Goal: Book appointment/travel/reservation

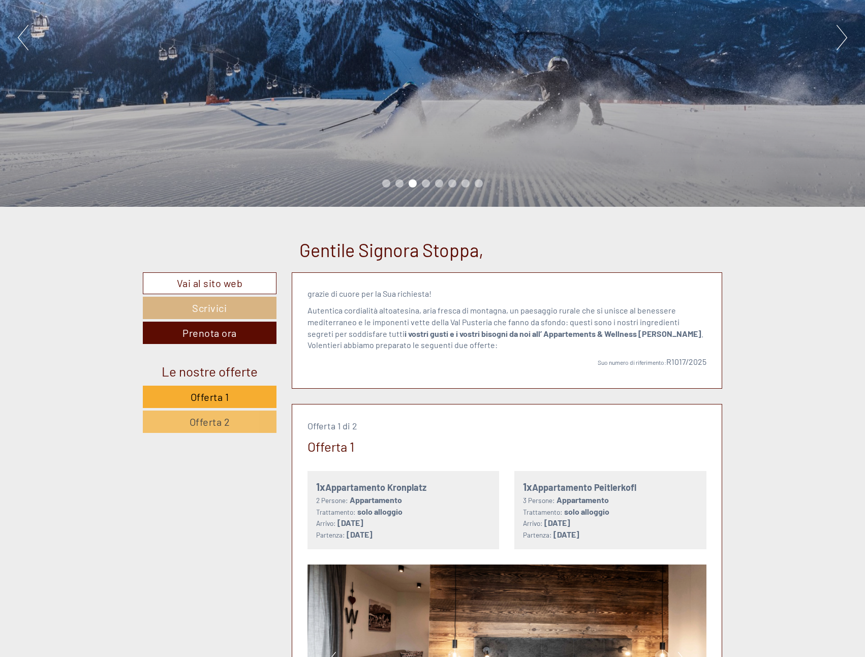
scroll to position [203, 0]
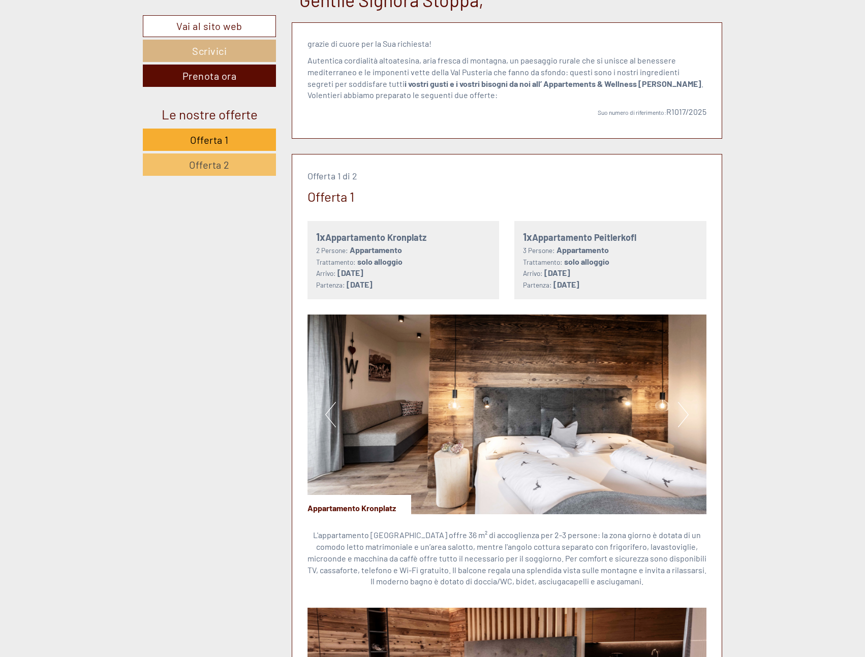
scroll to position [559, 0]
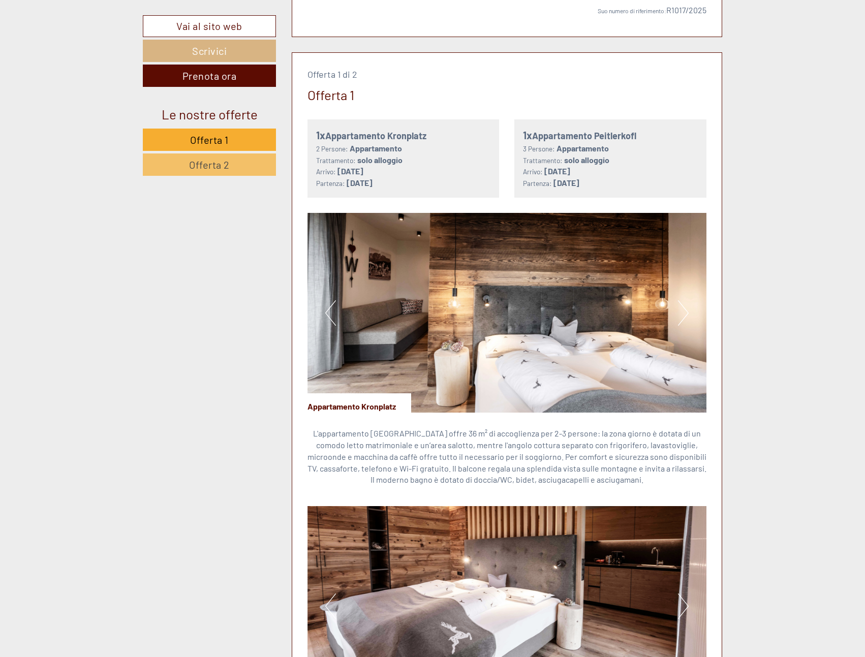
drag, startPoint x: 378, startPoint y: 179, endPoint x: 405, endPoint y: 170, distance: 28.6
click at [405, 170] on div "Arrivo: [DATE] Partenza: [DATE]" at bounding box center [403, 177] width 175 height 23
drag, startPoint x: 405, startPoint y: 170, endPoint x: 407, endPoint y: 203, distance: 33.6
click at [407, 203] on div "Offerta 1 di 2 Offerta 1 1x Appartamento [GEOGRAPHIC_DATA] 2 Persone: Appartame…" at bounding box center [507, 572] width 430 height 1039
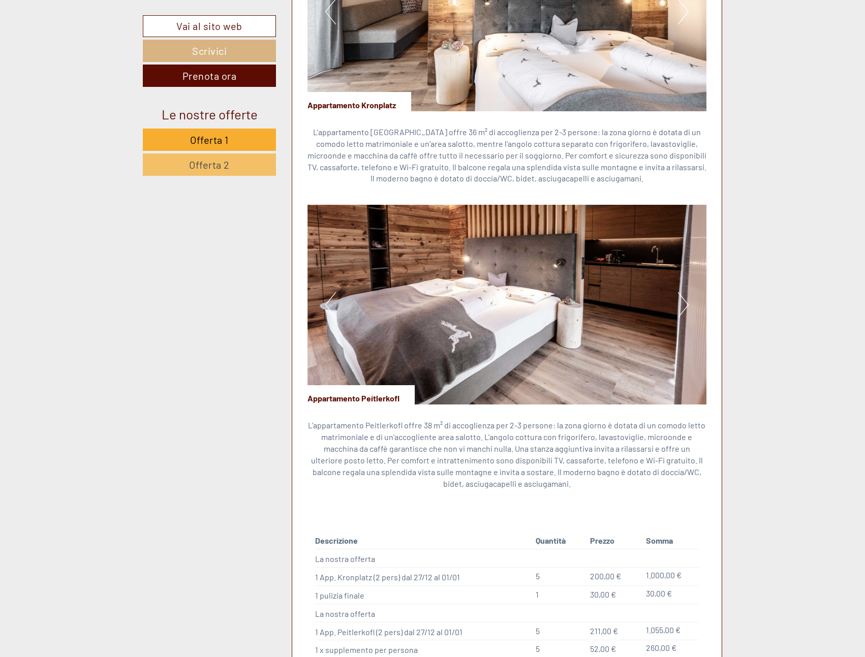
scroll to position [1017, 0]
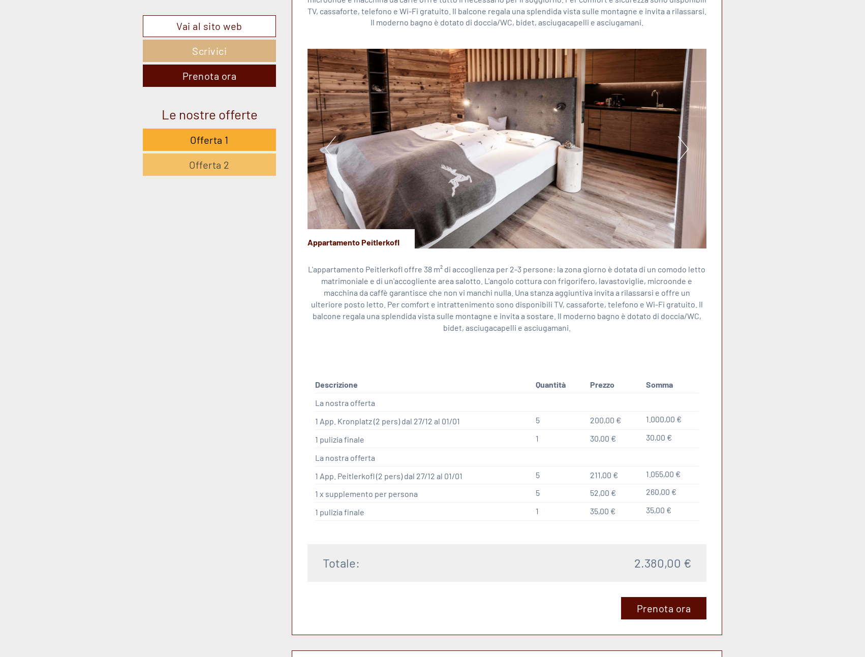
click at [390, 441] on td "1 pulizia finale" at bounding box center [423, 438] width 217 height 18
click at [387, 484] on td "1 x supplemento per persona" at bounding box center [423, 493] width 217 height 18
click at [547, 416] on td "5" at bounding box center [559, 421] width 54 height 18
drag, startPoint x: 543, startPoint y: 423, endPoint x: 532, endPoint y: 422, distance: 10.8
click at [532, 422] on td "5" at bounding box center [559, 421] width 54 height 18
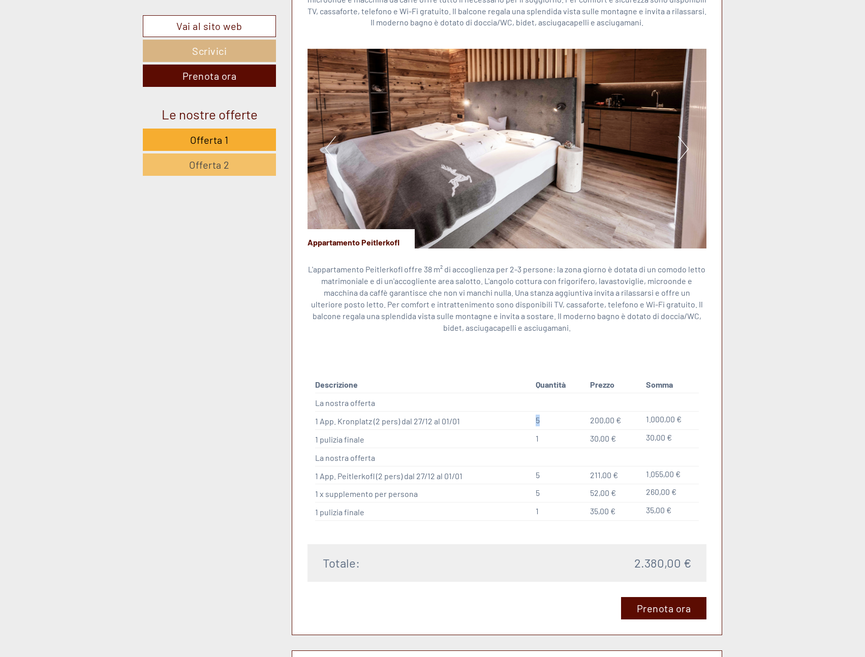
drag, startPoint x: 532, startPoint y: 422, endPoint x: 543, endPoint y: 421, distance: 11.2
click at [543, 421] on td "5" at bounding box center [559, 421] width 54 height 18
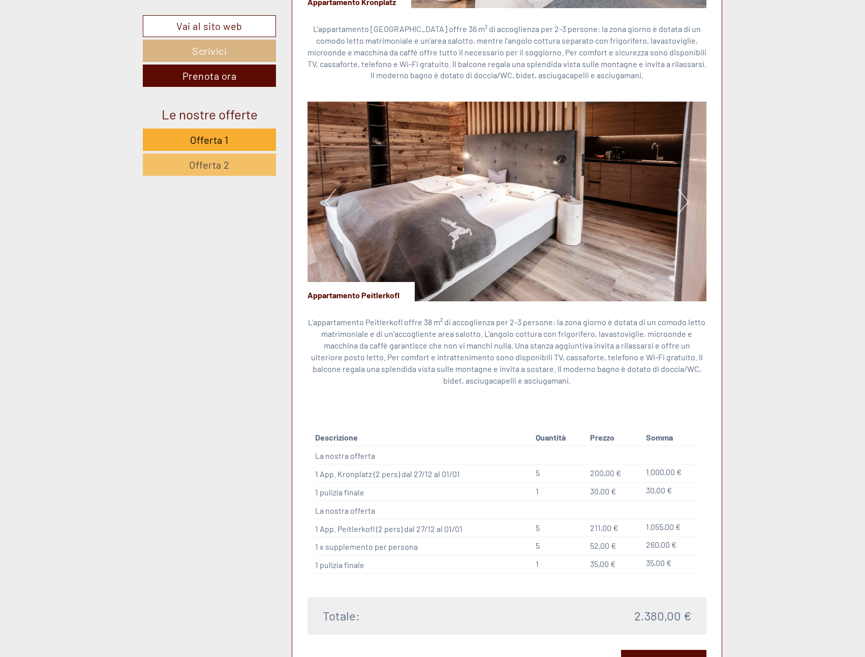
scroll to position [966, 0]
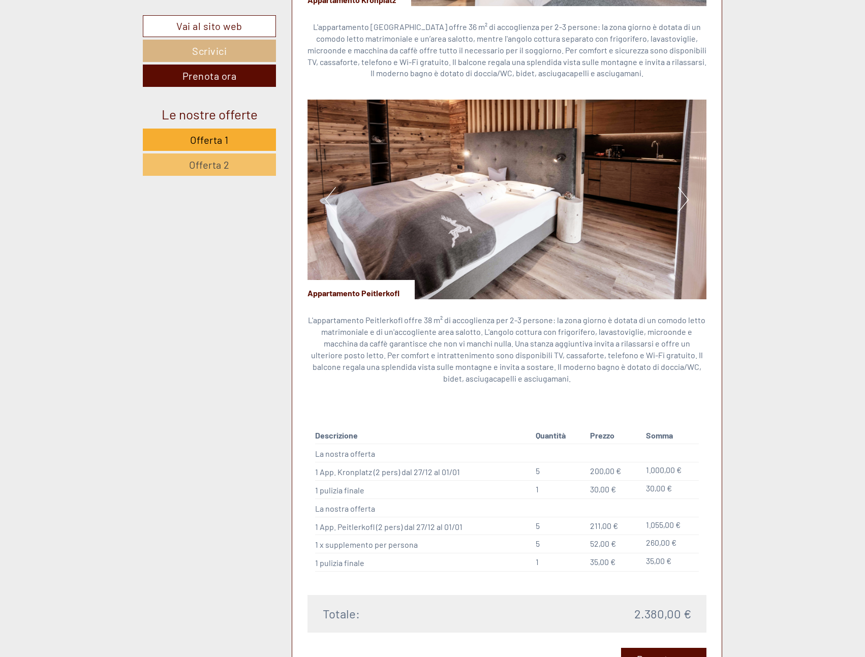
click at [418, 310] on div "L'appartamento Peitlerkofl offre 38 m² di accoglienza per 2-3 persone: la zona …" at bounding box center [506, 351] width 399 height 105
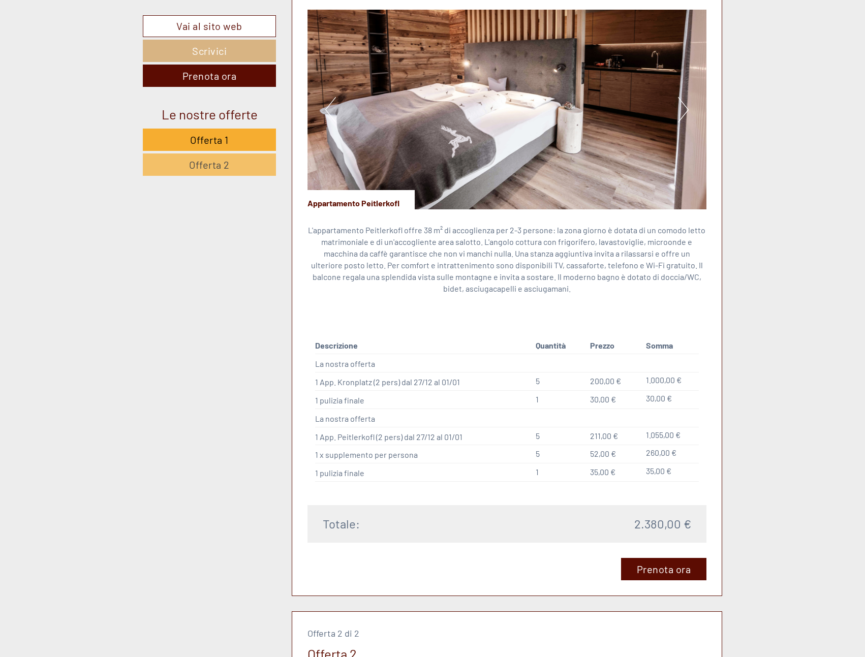
scroll to position [1169, 0]
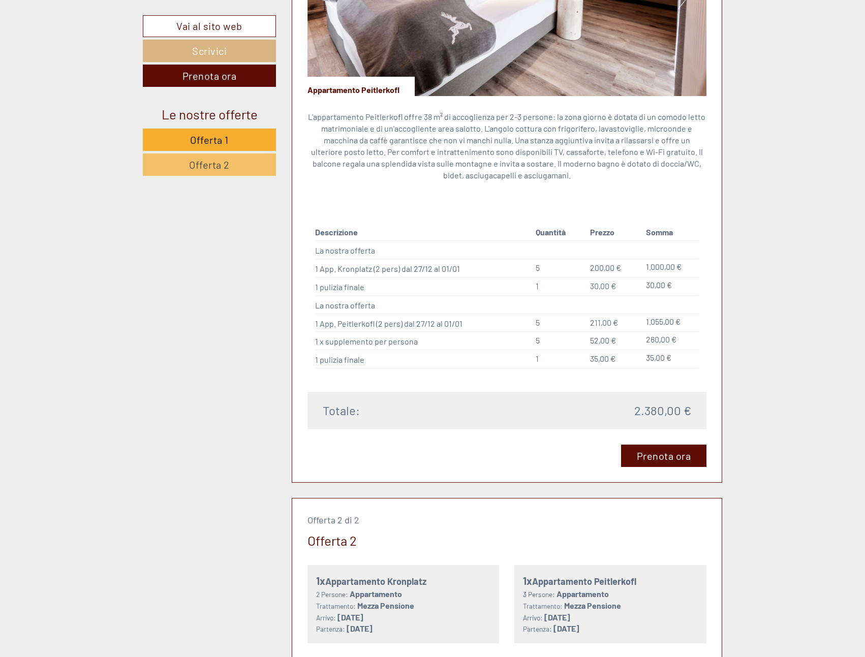
drag, startPoint x: 500, startPoint y: 327, endPoint x: 562, endPoint y: 342, distance: 63.4
click at [562, 342] on tbody "Descrizione Quantità Prezzo Somma La nostra offerta 1 App. Kronplatz (2 pers) d…" at bounding box center [507, 296] width 384 height 143
drag, startPoint x: 562, startPoint y: 342, endPoint x: 522, endPoint y: 360, distance: 43.2
click at [522, 360] on td "1 pulizia finale" at bounding box center [423, 359] width 217 height 18
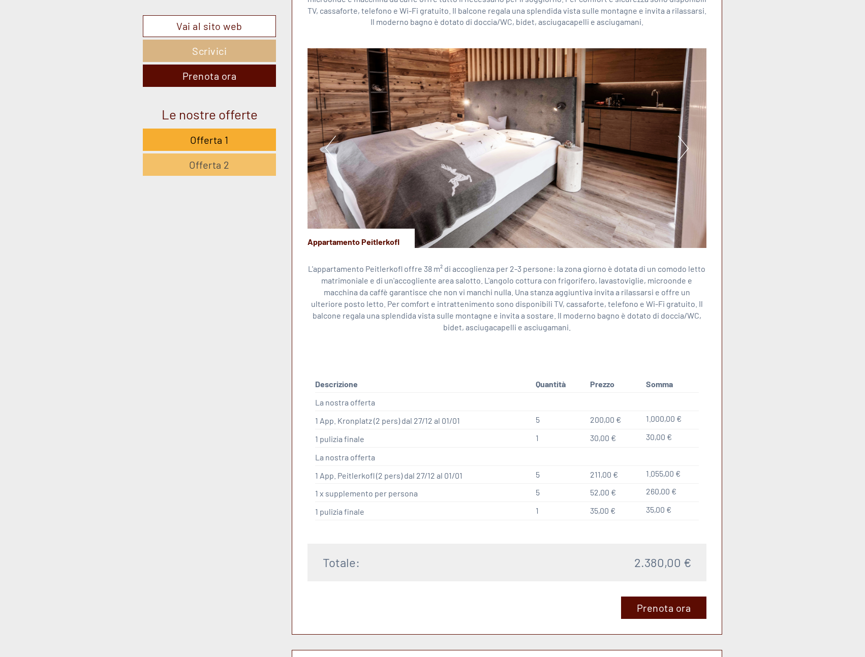
scroll to position [1017, 0]
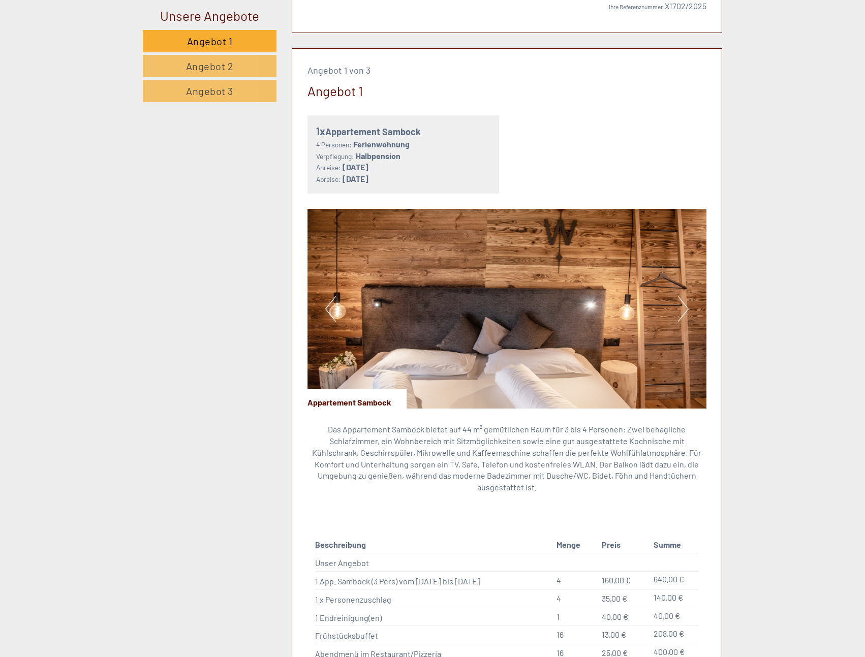
scroll to position [407, 0]
